Goal: Task Accomplishment & Management: Use online tool/utility

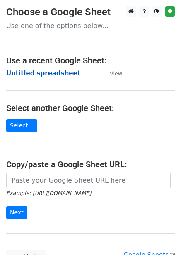
click at [62, 70] on strong "Untitled spreadsheet" at bounding box center [43, 73] width 74 height 7
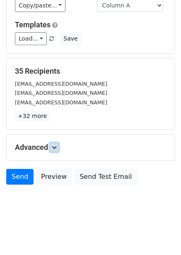
click at [59, 147] on link at bounding box center [54, 147] width 9 height 9
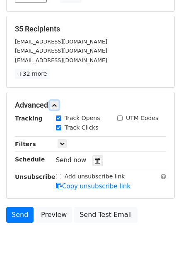
scroll to position [115, 0]
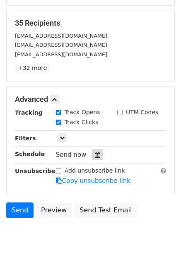
click at [95, 157] on icon at bounding box center [97, 155] width 5 height 6
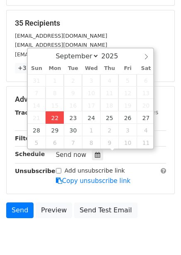
type input "2025-09-22 12:00"
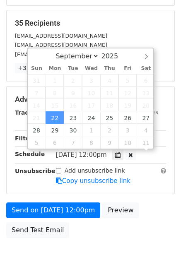
scroll to position [0, 0]
type input "4"
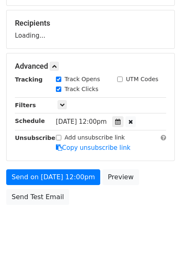
type input "2025-09-22 16:00"
click at [156, 210] on body "New Campaign Daily emails left: 50 Google Sheet: Untitled spreadsheet Variables…" at bounding box center [90, 66] width 181 height 351
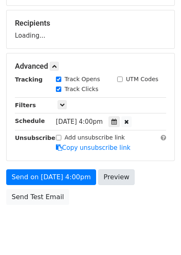
scroll to position [135, 0]
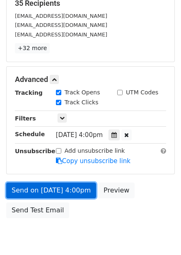
click at [87, 194] on link "Send on Sep 22 at 4:00pm" at bounding box center [51, 191] width 90 height 16
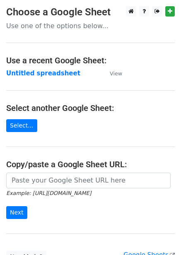
click at [43, 78] on td "Untitled spreadsheet" at bounding box center [53, 74] width 95 height 10
click at [44, 75] on strong "Untitled spreadsheet" at bounding box center [43, 73] width 74 height 7
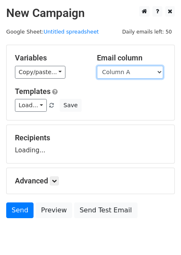
drag, startPoint x: 0, startPoint y: 0, endPoint x: 124, endPoint y: 76, distance: 145.9
click at [124, 71] on select "Column A Column B Column C Column D Column E Column F" at bounding box center [130, 72] width 66 height 13
select select "Column B"
click at [97, 66] on select "Column A Column B Column C Column D Column E Column F" at bounding box center [130, 72] width 66 height 13
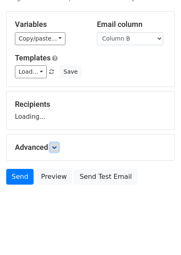
click at [54, 143] on link at bounding box center [54, 147] width 9 height 9
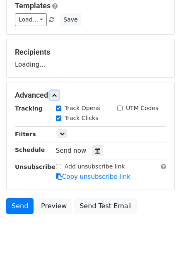
scroll to position [96, 0]
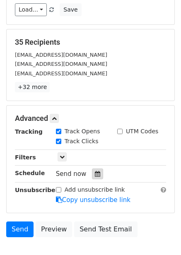
click at [94, 138] on div "Track Clicks" at bounding box center [80, 142] width 61 height 10
click at [95, 174] on icon at bounding box center [97, 174] width 5 height 6
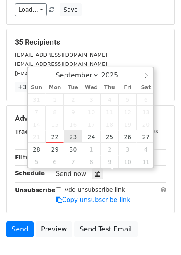
type input "2025-09-23 12:00"
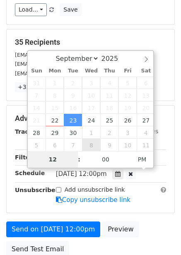
type input "5"
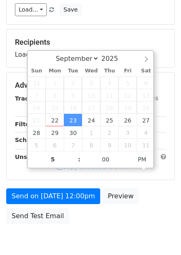
type input "2025-09-23 17:00"
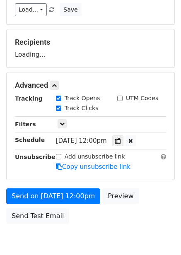
click at [153, 189] on div "Send on Sep 23 at 12:00pm Preview Send Test Email" at bounding box center [90, 209] width 181 height 40
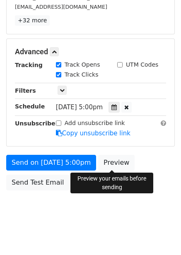
scroll to position [168, 0]
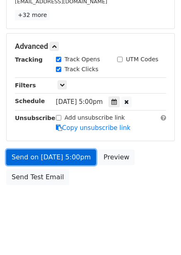
click at [67, 157] on link "Send on Sep 23 at 5:00pm" at bounding box center [51, 158] width 90 height 16
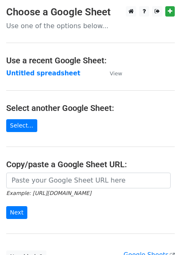
click at [58, 67] on main "Choose a Google Sheet Use one of the options below... Use a recent Google Sheet…" at bounding box center [90, 134] width 181 height 257
click at [58, 70] on strong "Untitled spreadsheet" at bounding box center [43, 73] width 74 height 7
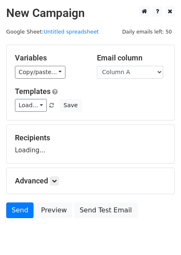
click at [155, 70] on select "Column A Column B Column C Column D Column E Column F" at bounding box center [130, 72] width 66 height 13
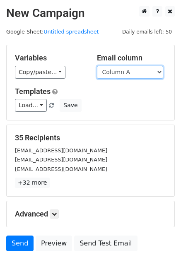
click at [143, 71] on select "Column A Column B Column C Column D Column E Column F" at bounding box center [130, 72] width 66 height 13
select select "Column C"
click at [97, 66] on select "Column A Column B Column C Column D Column E Column F" at bounding box center [130, 72] width 66 height 13
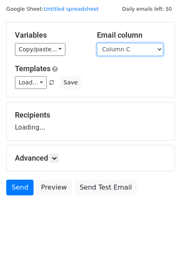
scroll to position [34, 0]
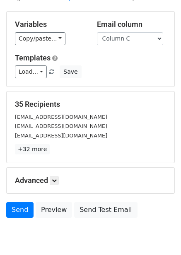
click at [58, 175] on div "Advanced Tracking Track Opens UTM Codes Track Clicks Filters Only include sprea…" at bounding box center [91, 181] width 168 height 26
click at [57, 182] on icon at bounding box center [54, 180] width 5 height 5
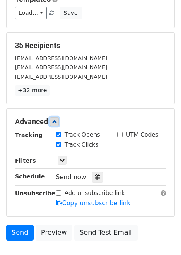
scroll to position [148, 0]
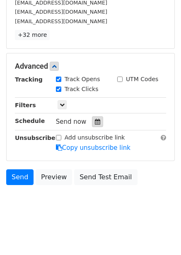
click at [95, 119] on icon at bounding box center [97, 122] width 5 height 6
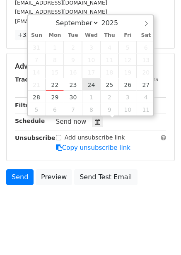
type input "2025-09-24 12:00"
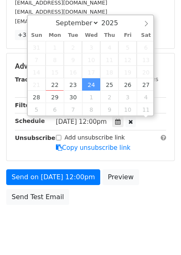
scroll to position [0, 0]
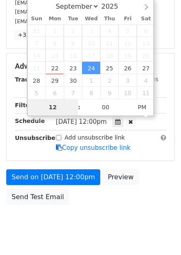
type input "6"
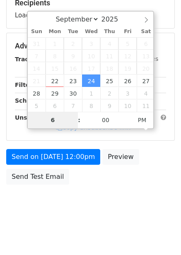
scroll to position [135, 0]
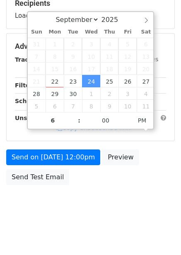
type input "2025-09-24 18:00"
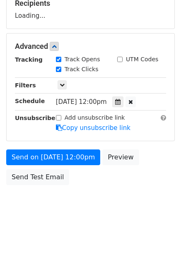
click at [152, 183] on div "Send on Sep 24 at 12:00pm Preview Send Test Email" at bounding box center [90, 170] width 181 height 40
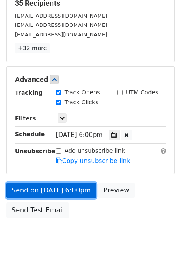
click at [78, 192] on link "Send on Sep 24 at 6:00pm" at bounding box center [51, 191] width 90 height 16
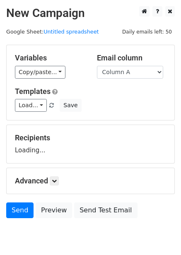
click at [127, 75] on select "Column A Column B Column C Column D Column E Column F" at bounding box center [130, 72] width 66 height 13
select select "Column D"
click at [97, 66] on select "Column A Column B Column C Column D Column E Column F" at bounding box center [130, 72] width 66 height 13
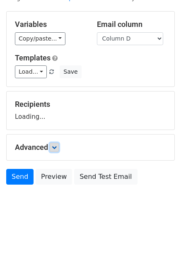
click at [59, 145] on link at bounding box center [54, 147] width 9 height 9
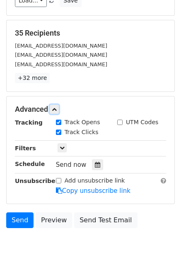
scroll to position [108, 0]
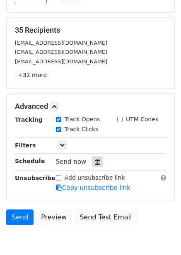
click at [95, 160] on icon at bounding box center [97, 162] width 5 height 6
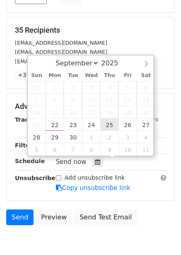
type input "2025-09-25 12:00"
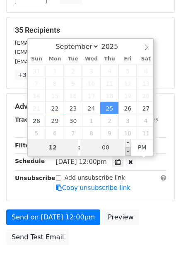
type input "7"
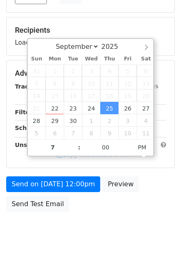
type input "2025-09-25 19:00"
click at [148, 213] on div "Send on Sep 25 at 12:00pm Preview Send Test Email" at bounding box center [90, 197] width 181 height 40
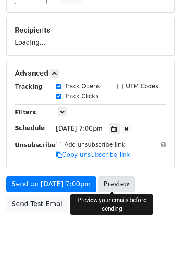
scroll to position [135, 0]
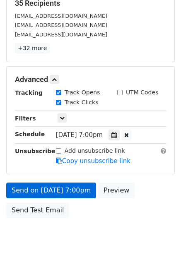
click at [72, 162] on link "Copy unsubscribe link" at bounding box center [93, 160] width 75 height 7
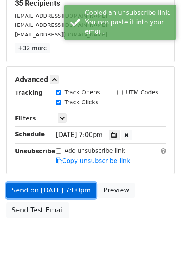
click at [74, 193] on link "Send on Sep 25 at 7:00pm" at bounding box center [51, 191] width 90 height 16
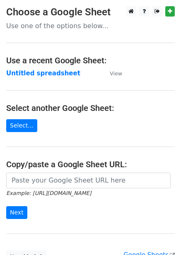
click at [41, 75] on strong "Untitled spreadsheet" at bounding box center [43, 73] width 74 height 7
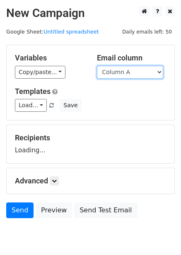
click at [133, 71] on select "Column A Column B Column C Column D Column E Column F" at bounding box center [130, 72] width 66 height 13
select select "Column E"
click at [97, 66] on select "Column A Column B Column C Column D Column E Column F" at bounding box center [130, 72] width 66 height 13
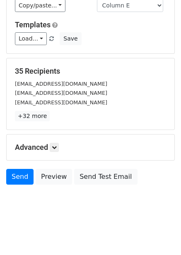
scroll to position [34, 0]
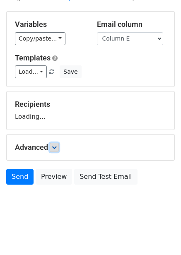
click at [52, 148] on link at bounding box center [54, 147] width 9 height 9
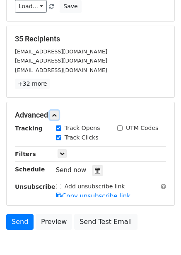
scroll to position [100, 0]
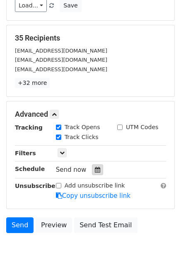
click at [95, 167] on icon at bounding box center [97, 170] width 5 height 6
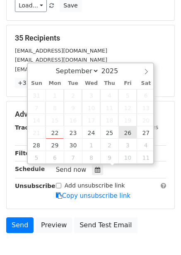
type input "2025-09-26 12:00"
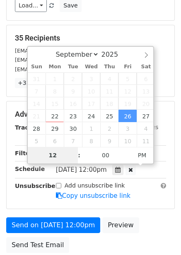
type input "8"
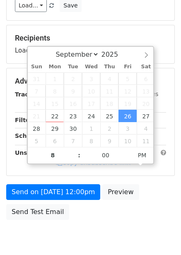
type input "2025-09-26 20:00"
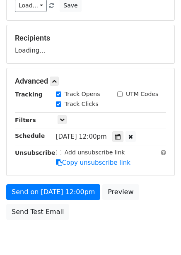
click at [141, 184] on div "Send on Sep 26 at 12:00pm Preview Send Test Email" at bounding box center [90, 204] width 181 height 40
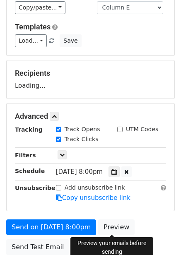
scroll to position [135, 0]
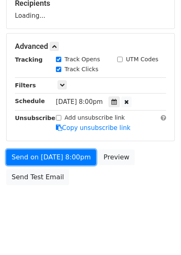
drag, startPoint x: 81, startPoint y: 161, endPoint x: 78, endPoint y: 165, distance: 5.3
click at [81, 161] on form "Variables Copy/paste... {{Column A}} {{Column B}} {{Column C}} {{Column D}} {{C…" at bounding box center [90, 49] width 169 height 279
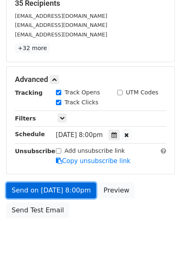
click at [71, 188] on link "Send on Sep 26 at 8:00pm" at bounding box center [51, 191] width 90 height 16
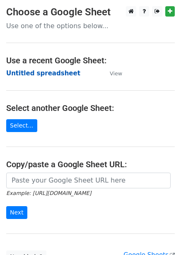
click at [41, 70] on strong "Untitled spreadsheet" at bounding box center [43, 73] width 74 height 7
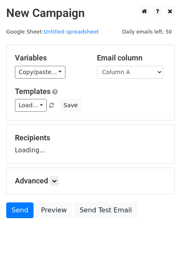
click at [110, 70] on select "Column A Column B Column C Column D Column E Column F" at bounding box center [130, 72] width 66 height 13
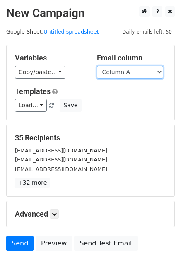
click at [123, 73] on select "Column A Column B Column C Column D Column E Column F" at bounding box center [130, 72] width 66 height 13
select select "Column F"
click at [97, 66] on select "Column A Column B Column C Column D Column E Column F" at bounding box center [130, 72] width 66 height 13
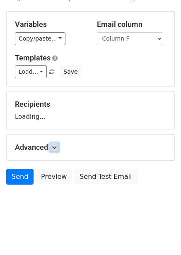
click at [55, 148] on icon at bounding box center [54, 147] width 5 height 5
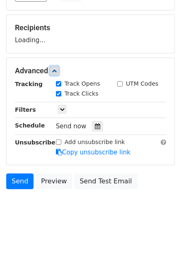
scroll to position [111, 0]
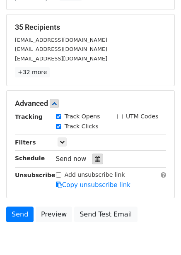
click at [95, 160] on icon at bounding box center [97, 159] width 5 height 6
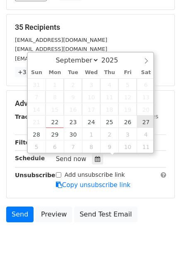
type input "[DATE] 12:00"
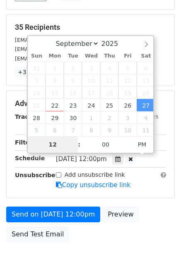
type input "9"
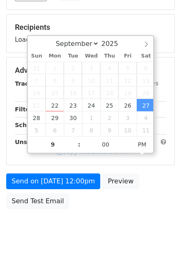
type input "[DATE] 21:00"
click at [151, 193] on div "Send on [DATE] 12:00pm Preview Send Test Email" at bounding box center [90, 194] width 181 height 40
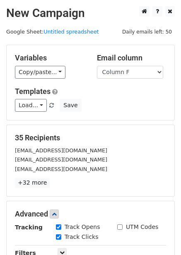
scroll to position [168, 0]
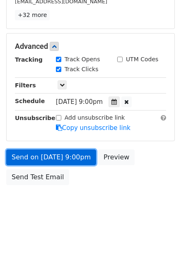
click at [79, 155] on link "Send on [DATE] 9:00pm" at bounding box center [51, 158] width 90 height 16
